Goal: Find specific page/section: Find specific page/section

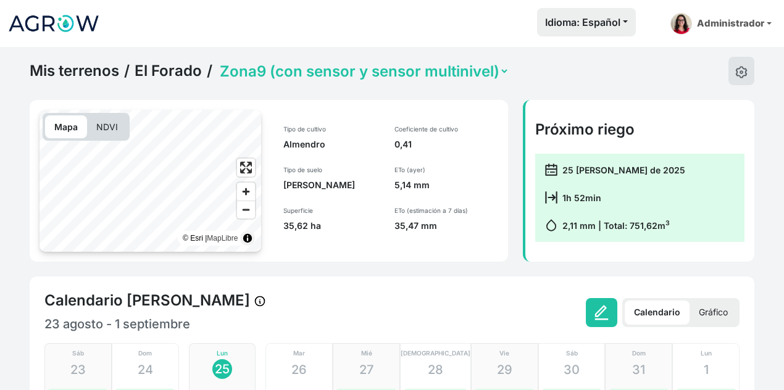
select select "2490"
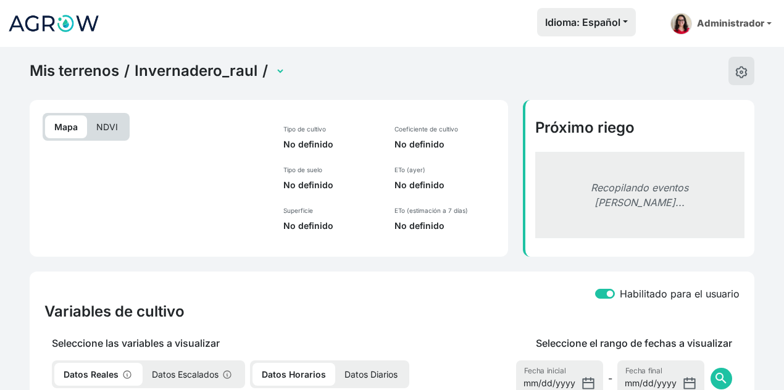
select select "2698"
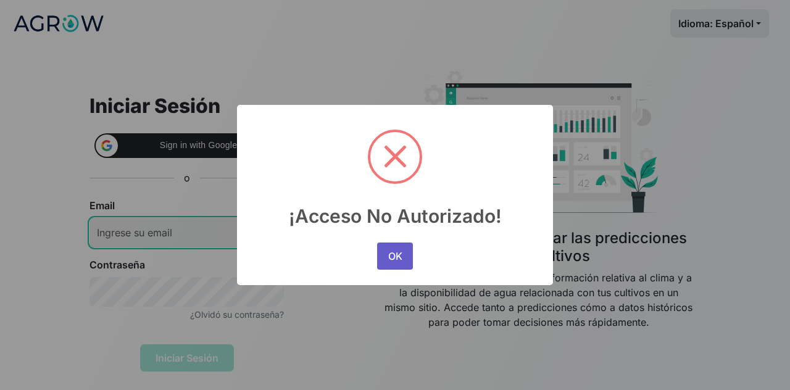
type input "inbal.hasson@agrowanalytics.com"
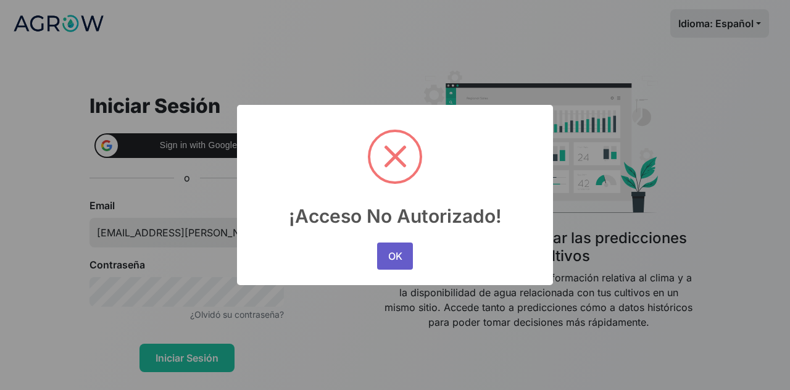
click at [390, 254] on button "OK" at bounding box center [395, 256] width 36 height 27
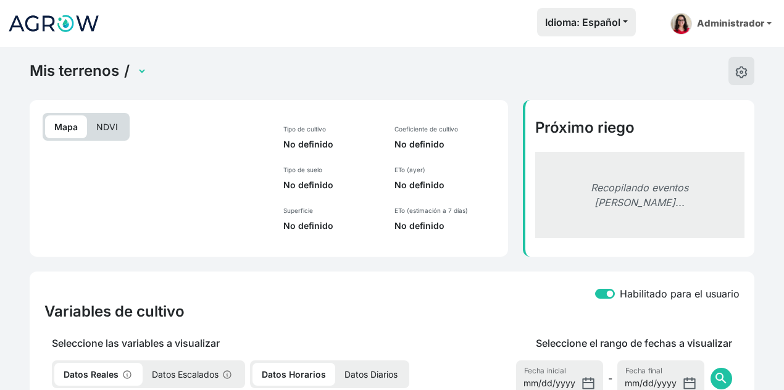
select select "2698"
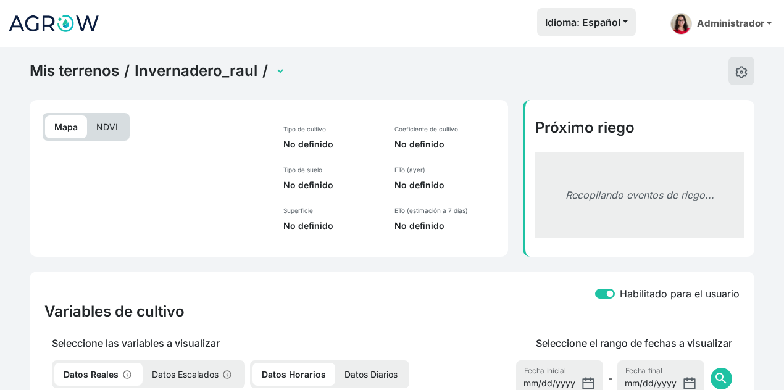
select select "2698"
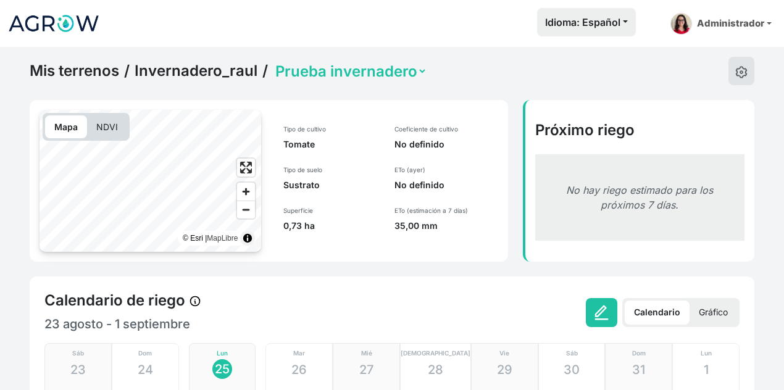
click at [221, 75] on link "Invernadero_raul" at bounding box center [196, 71] width 123 height 19
click at [228, 64] on link "Invernadero_raul" at bounding box center [196, 71] width 123 height 19
click at [407, 36] on div "Idioma: Español Español English Português Administrador Preferencias Usuarios d…" at bounding box center [443, 23] width 667 height 31
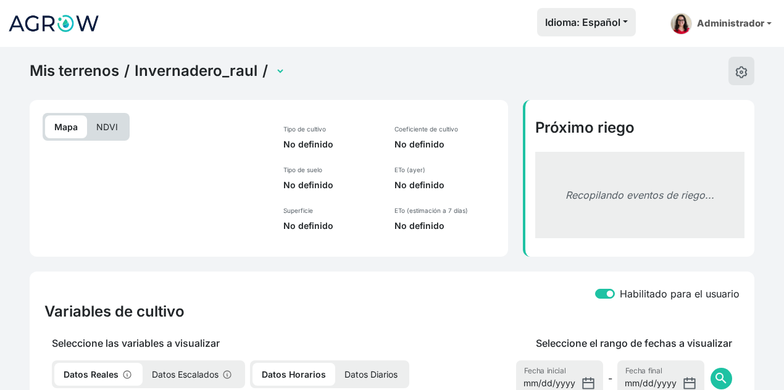
select select "2698"
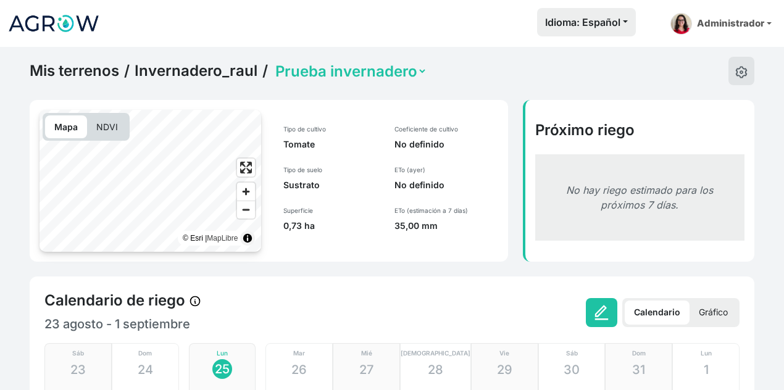
click at [431, 286] on div "Calendario [PERSON_NAME] [DATE] - [DATE] Calendario Gráfico [DEMOGRAPHIC_DATA] …" at bounding box center [392, 373] width 725 height 193
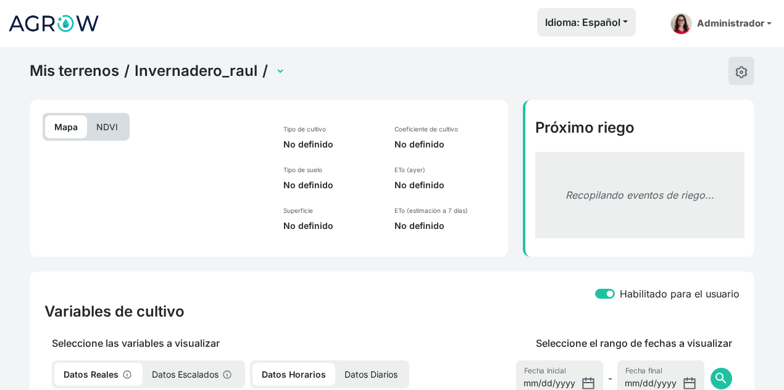
select select "2698"
